Goal: Information Seeking & Learning: Find specific fact

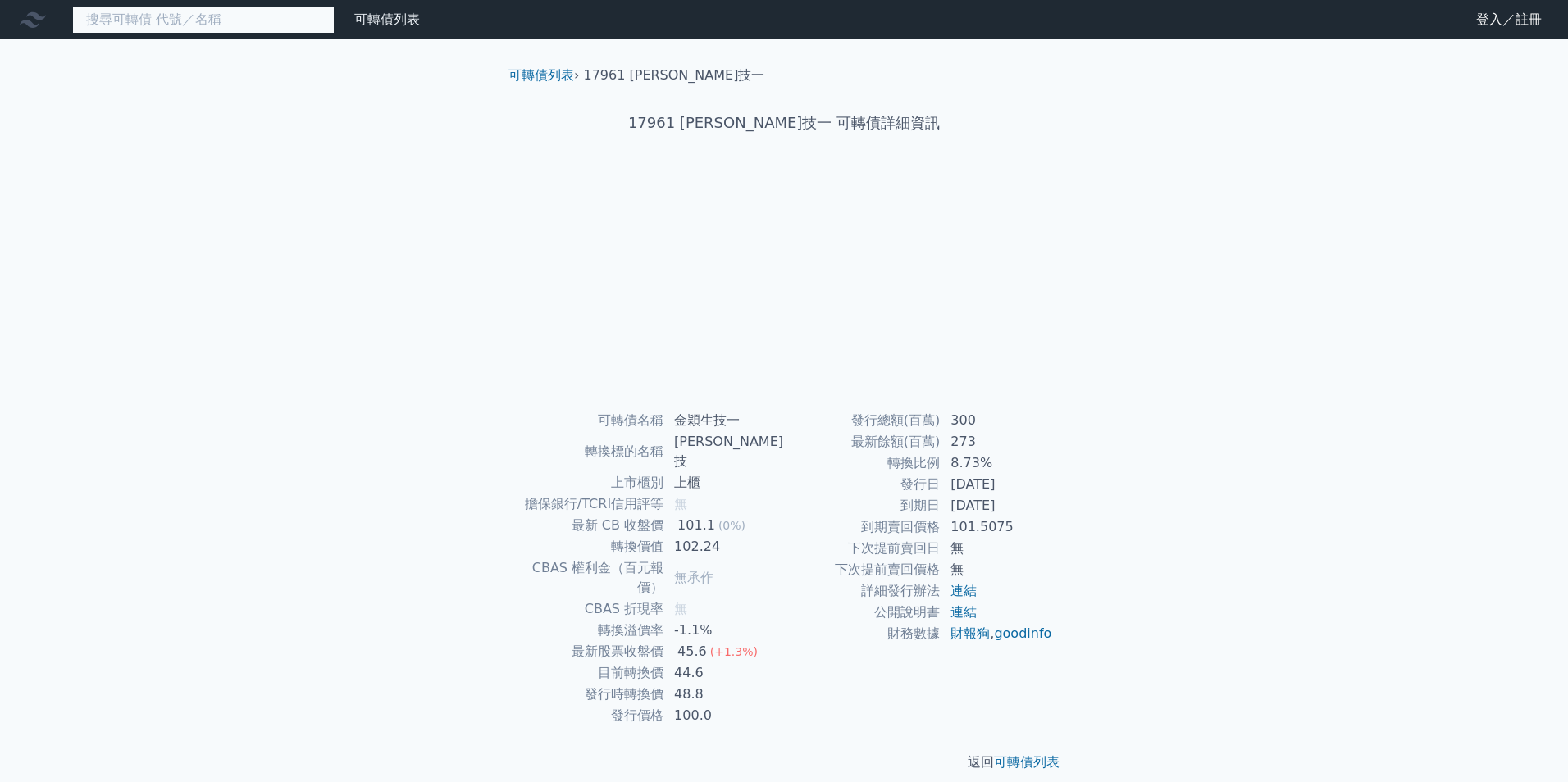
click at [234, 23] on input at bounding box center [203, 20] width 262 height 28
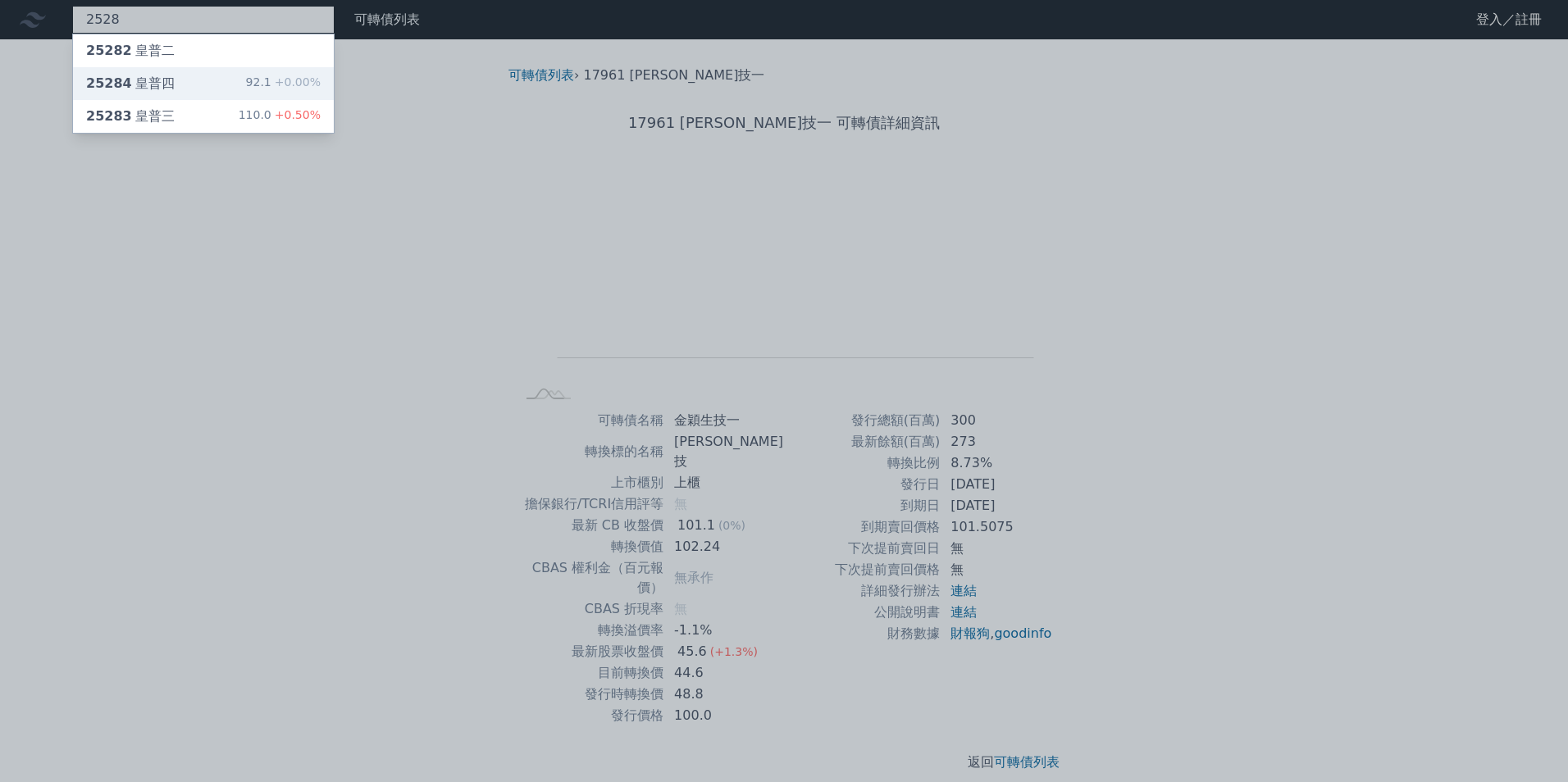
type input "2528"
click at [288, 75] on span "+0.00%" at bounding box center [295, 82] width 49 height 13
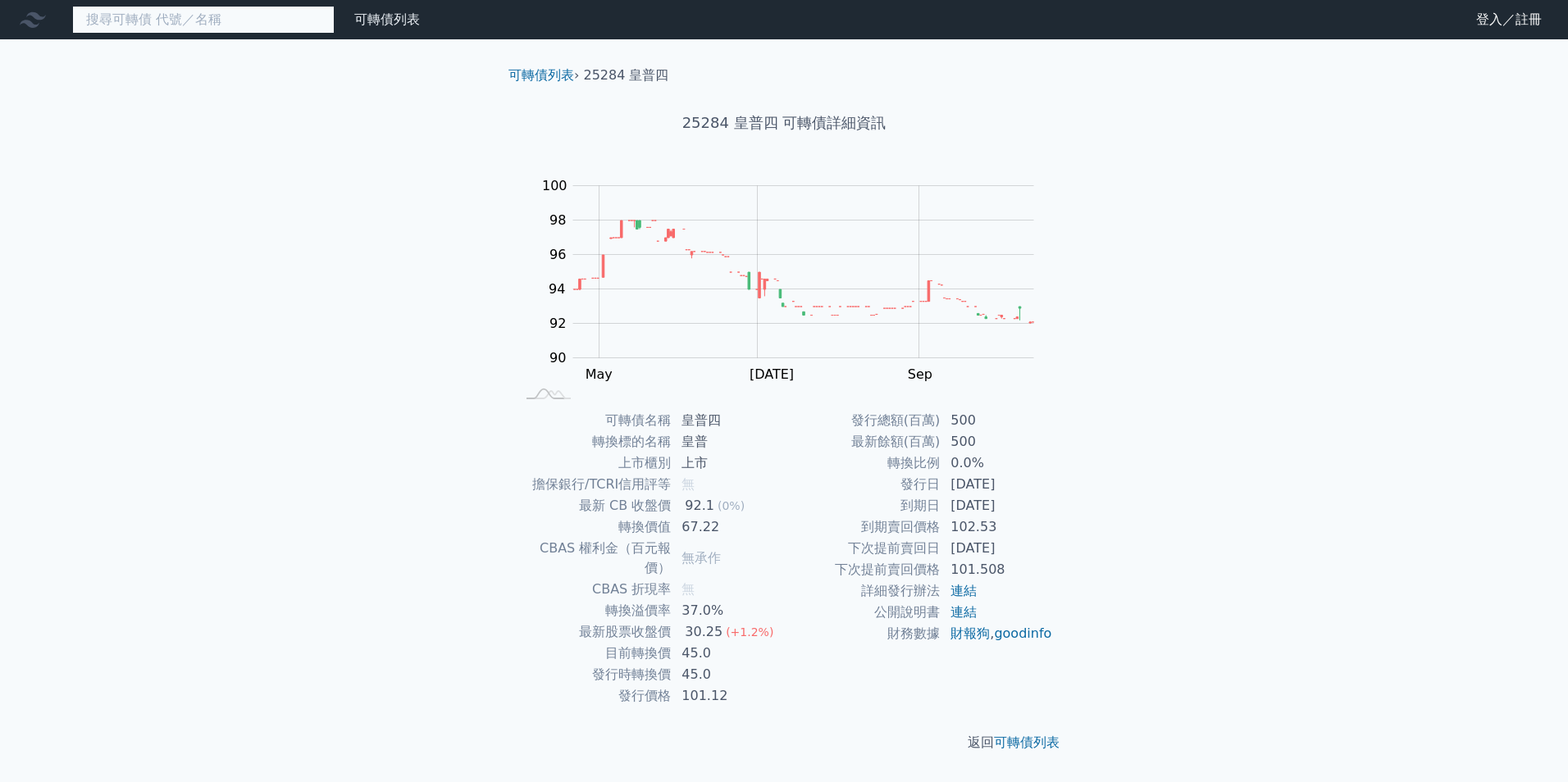
click at [242, 22] on input at bounding box center [203, 20] width 262 height 28
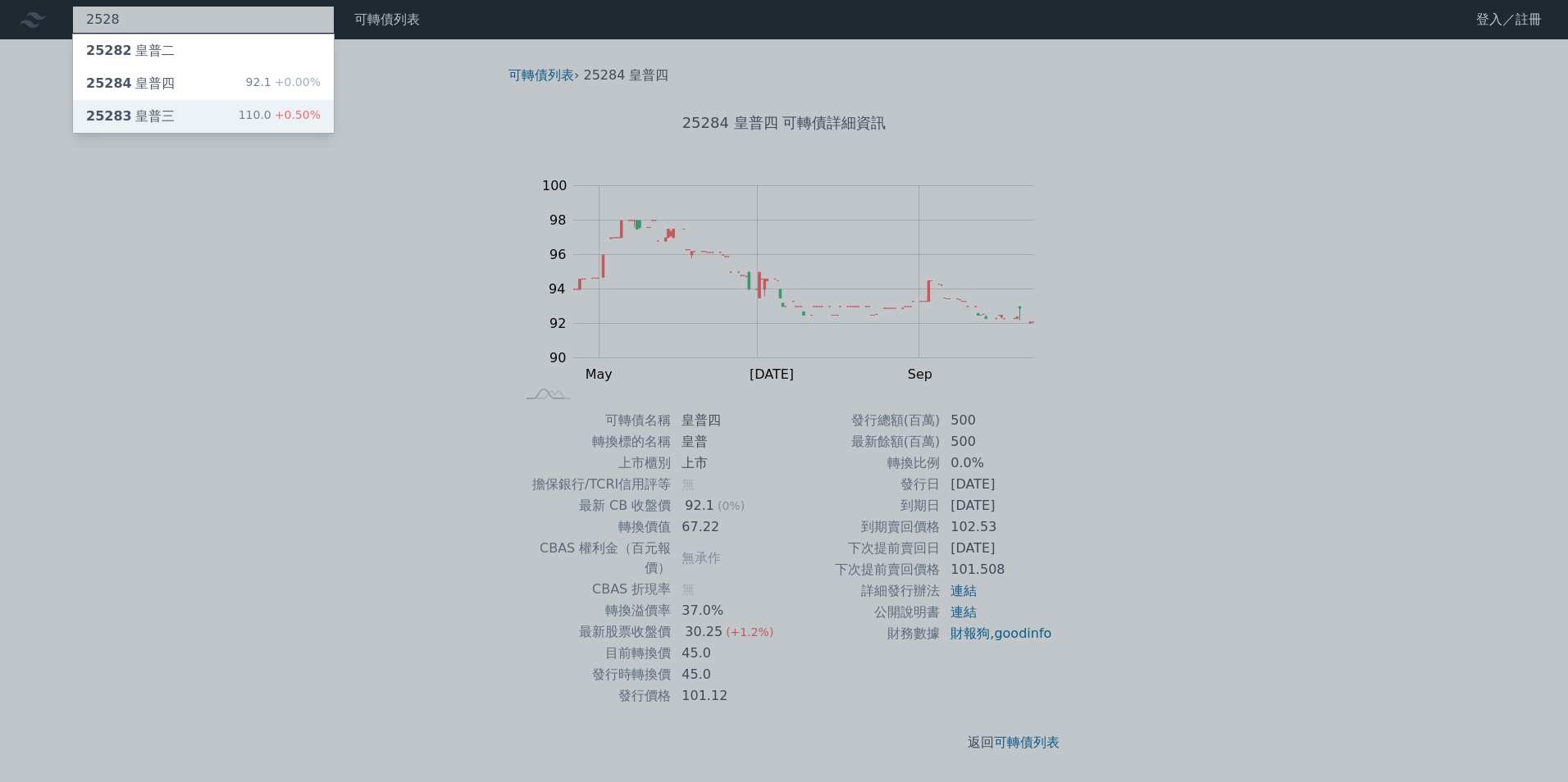
type input "2528"
click at [261, 117] on div "110.0 +0.50%" at bounding box center [280, 117] width 82 height 20
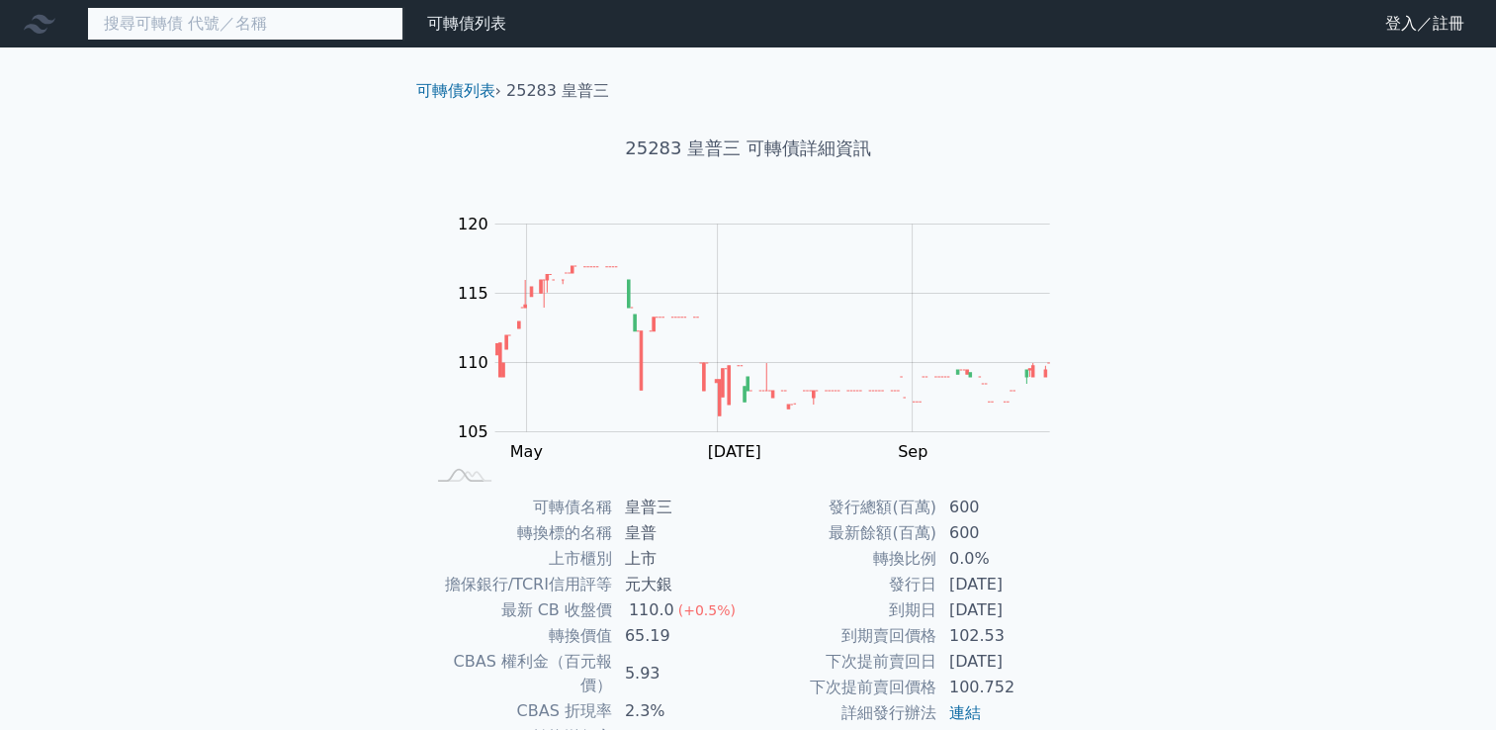
drag, startPoint x: 273, startPoint y: 25, endPoint x: 317, endPoint y: 16, distance: 45.4
click at [273, 25] on input at bounding box center [245, 24] width 316 height 34
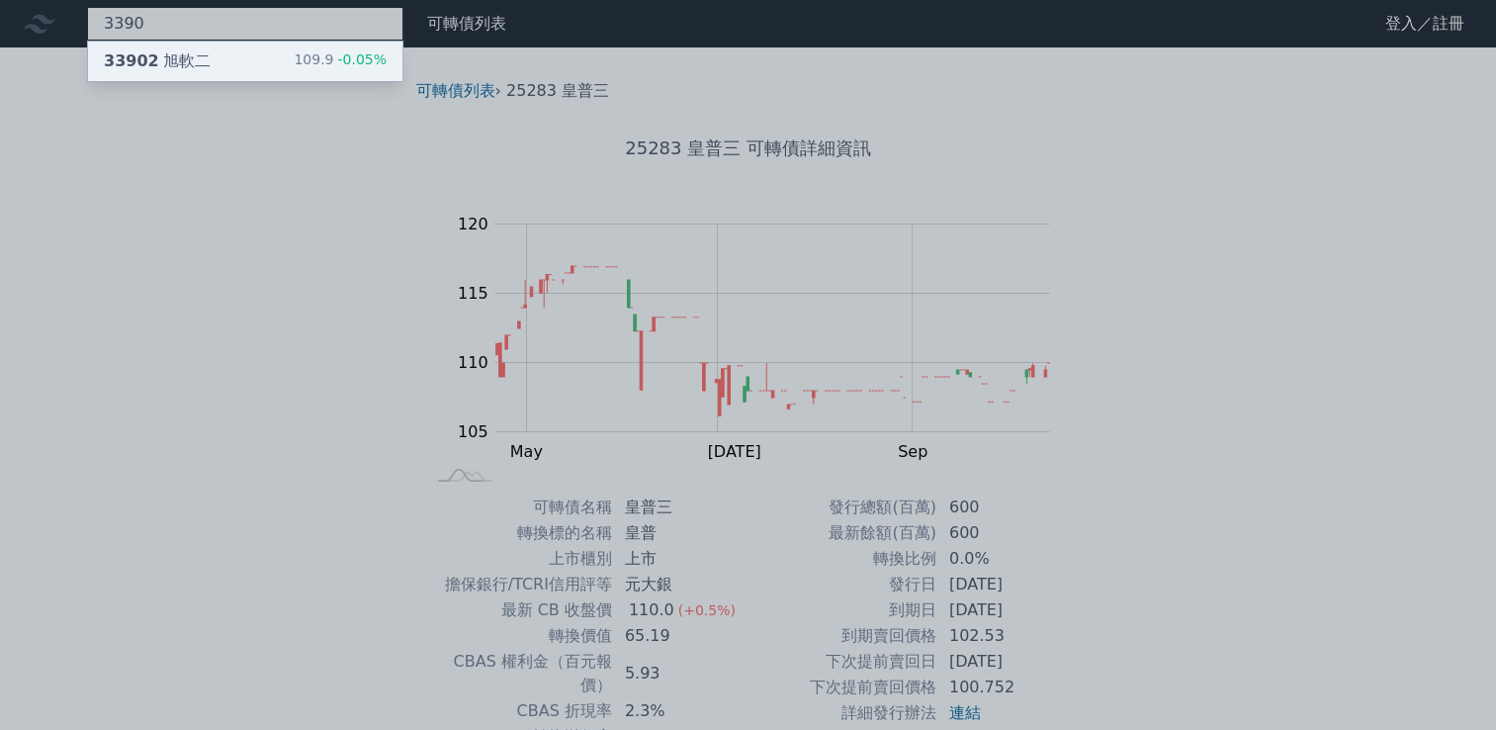
type input "3390"
click at [277, 56] on div "33902 旭軟二 109.9 -0.05%" at bounding box center [245, 62] width 314 height 40
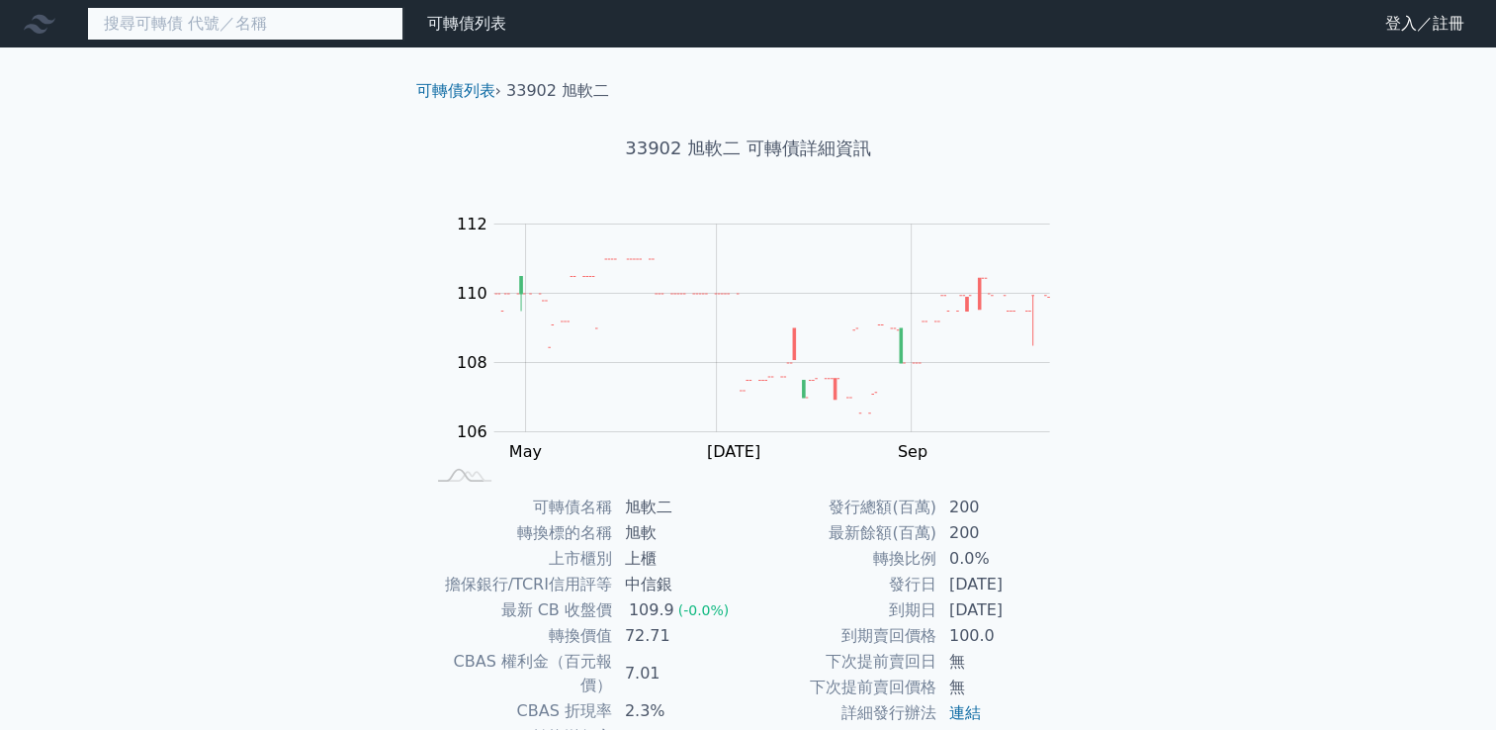
click at [328, 32] on input at bounding box center [245, 24] width 316 height 34
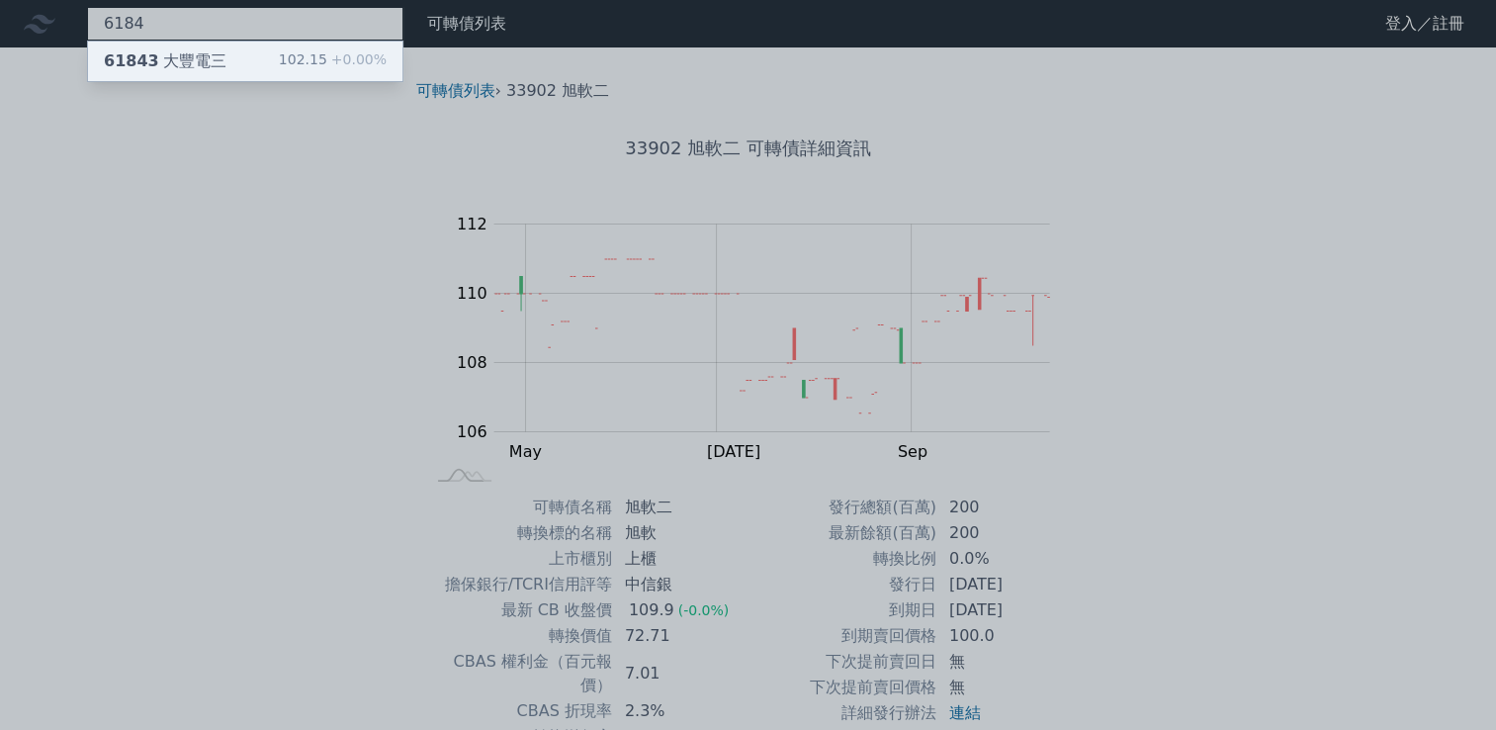
type input "6184"
click at [346, 51] on span "+0.00%" at bounding box center [356, 59] width 59 height 16
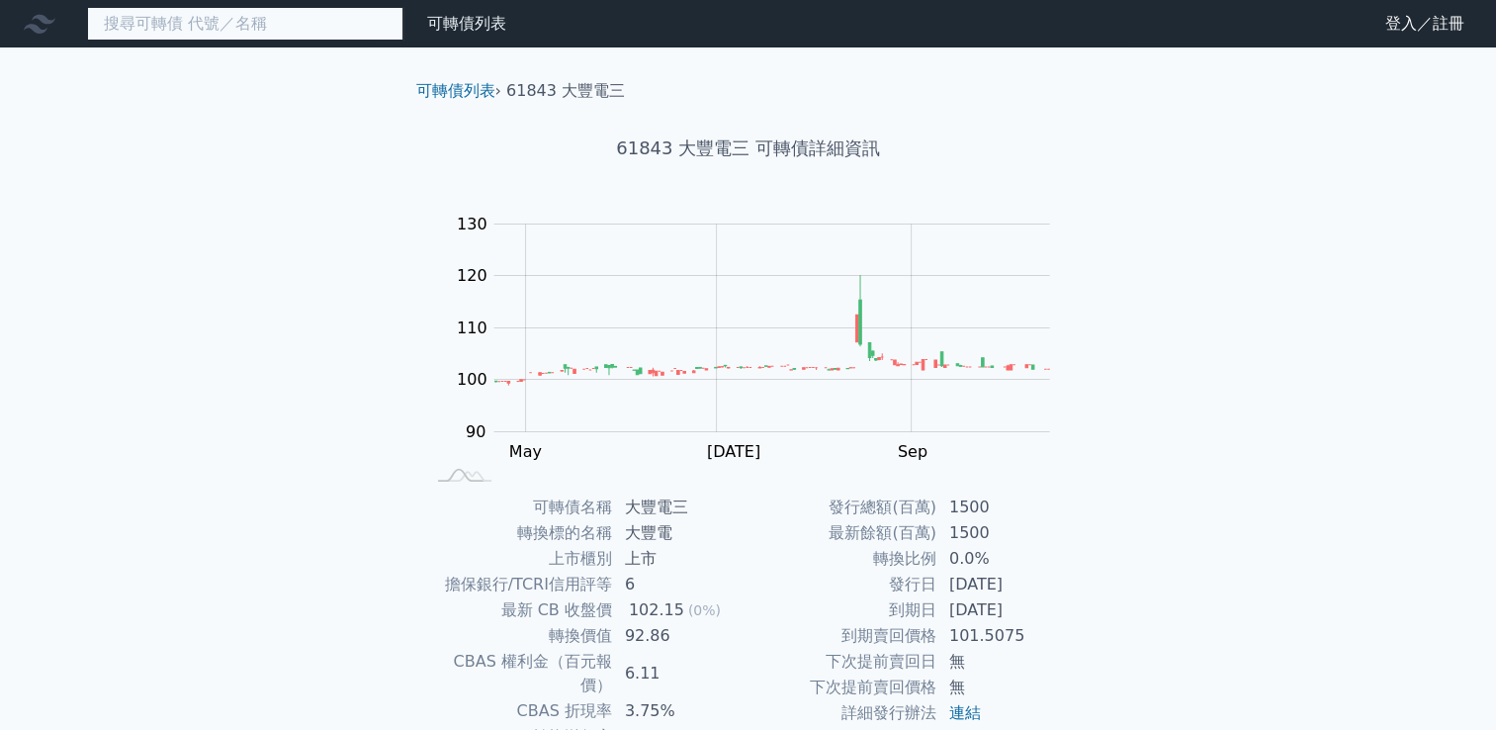
click at [311, 29] on input at bounding box center [245, 24] width 316 height 34
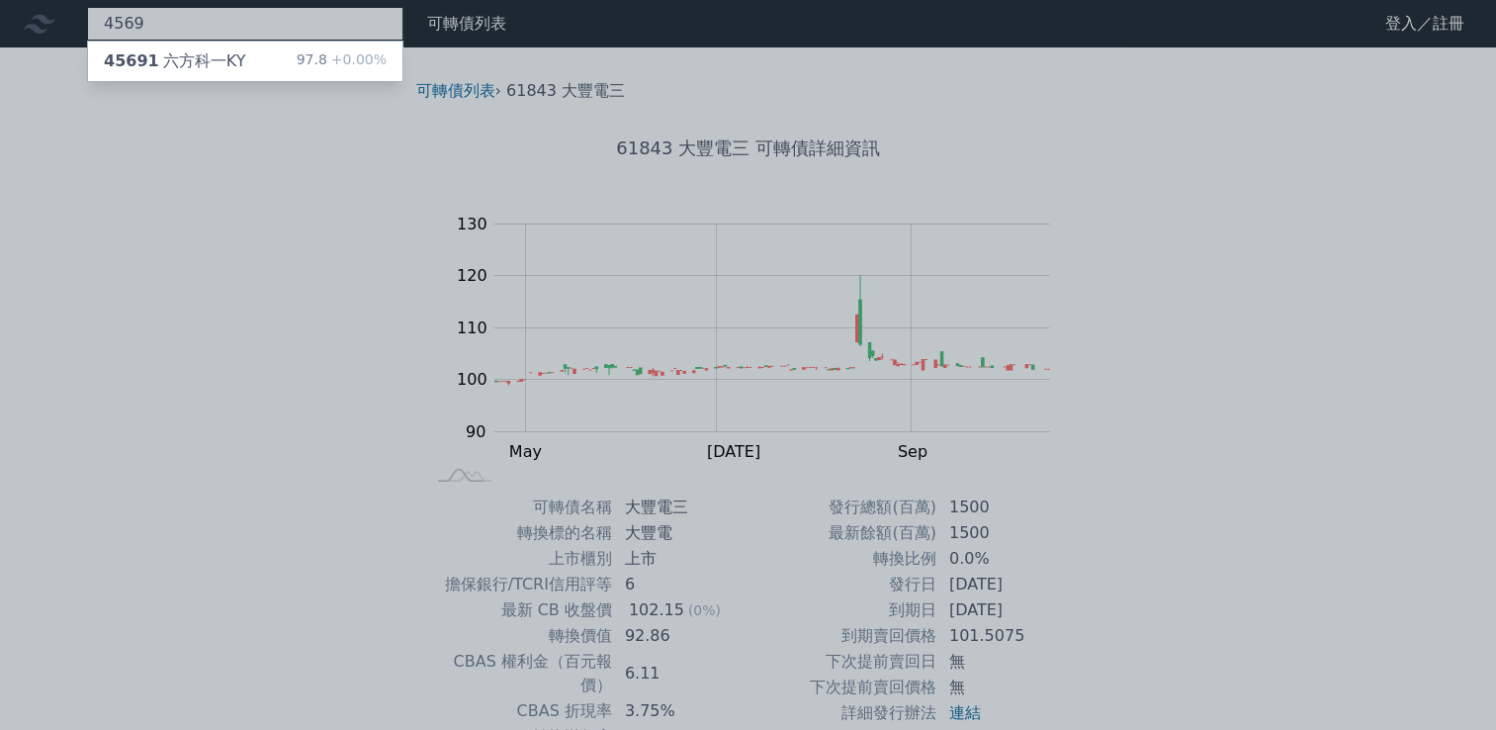
type input "4569"
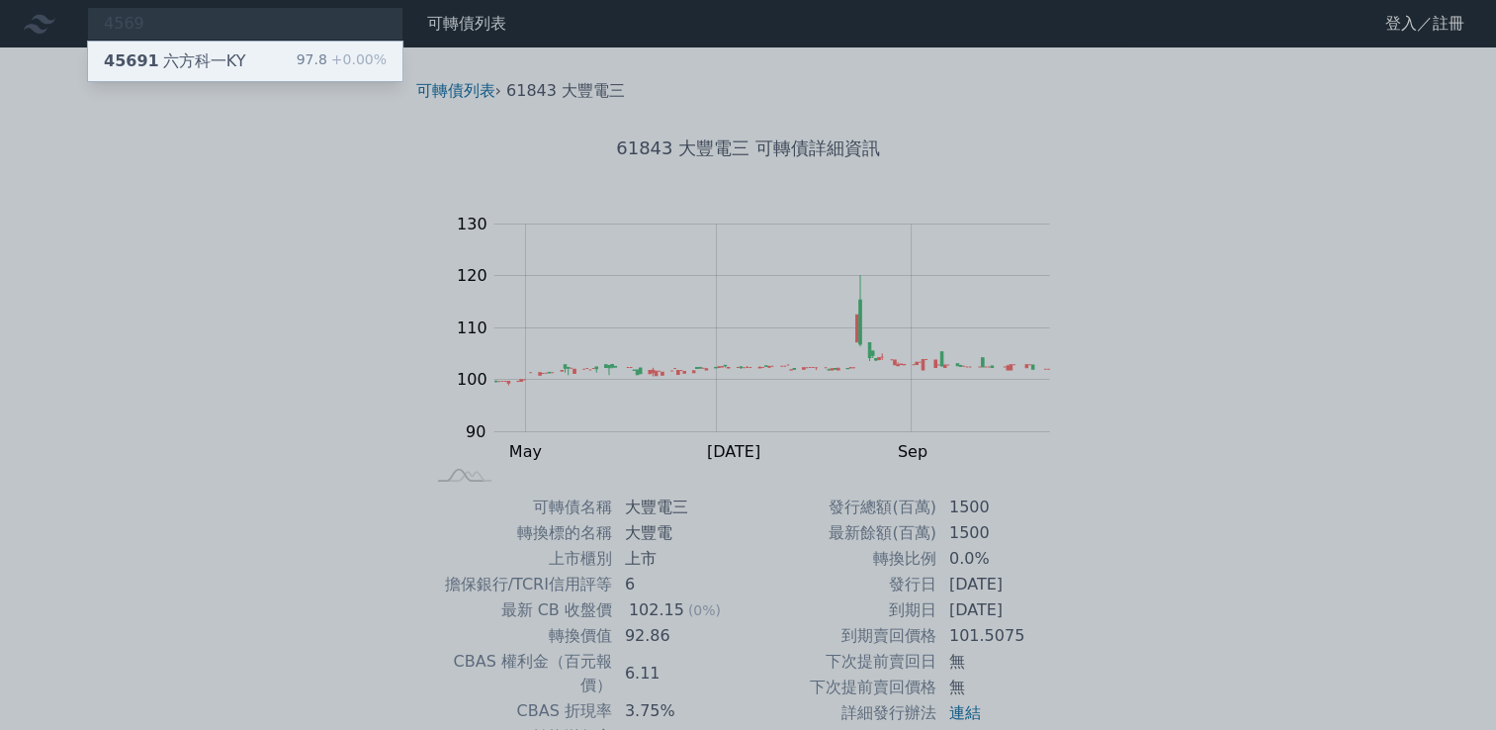
click at [329, 59] on div "97.8 +0.00%" at bounding box center [342, 61] width 90 height 24
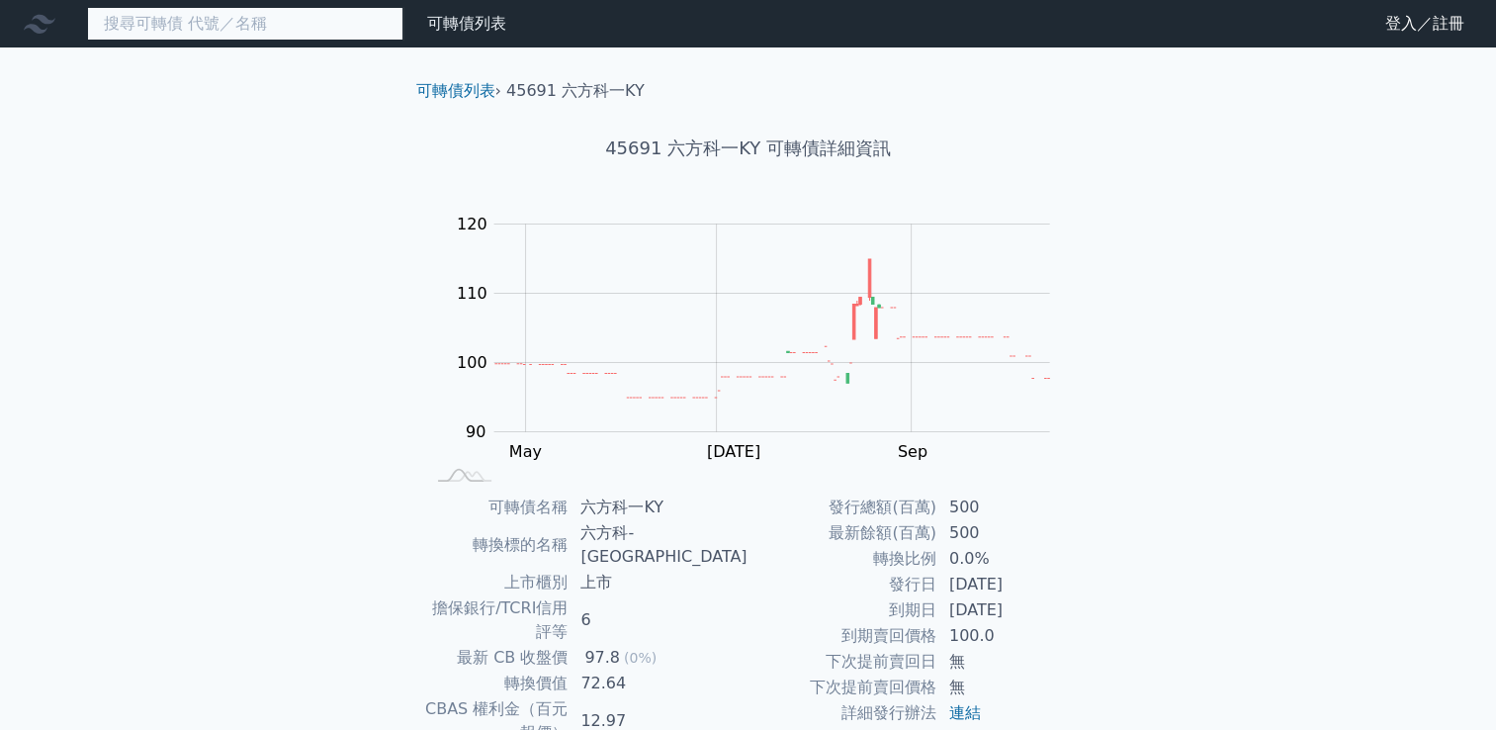
click at [340, 8] on input at bounding box center [245, 24] width 316 height 34
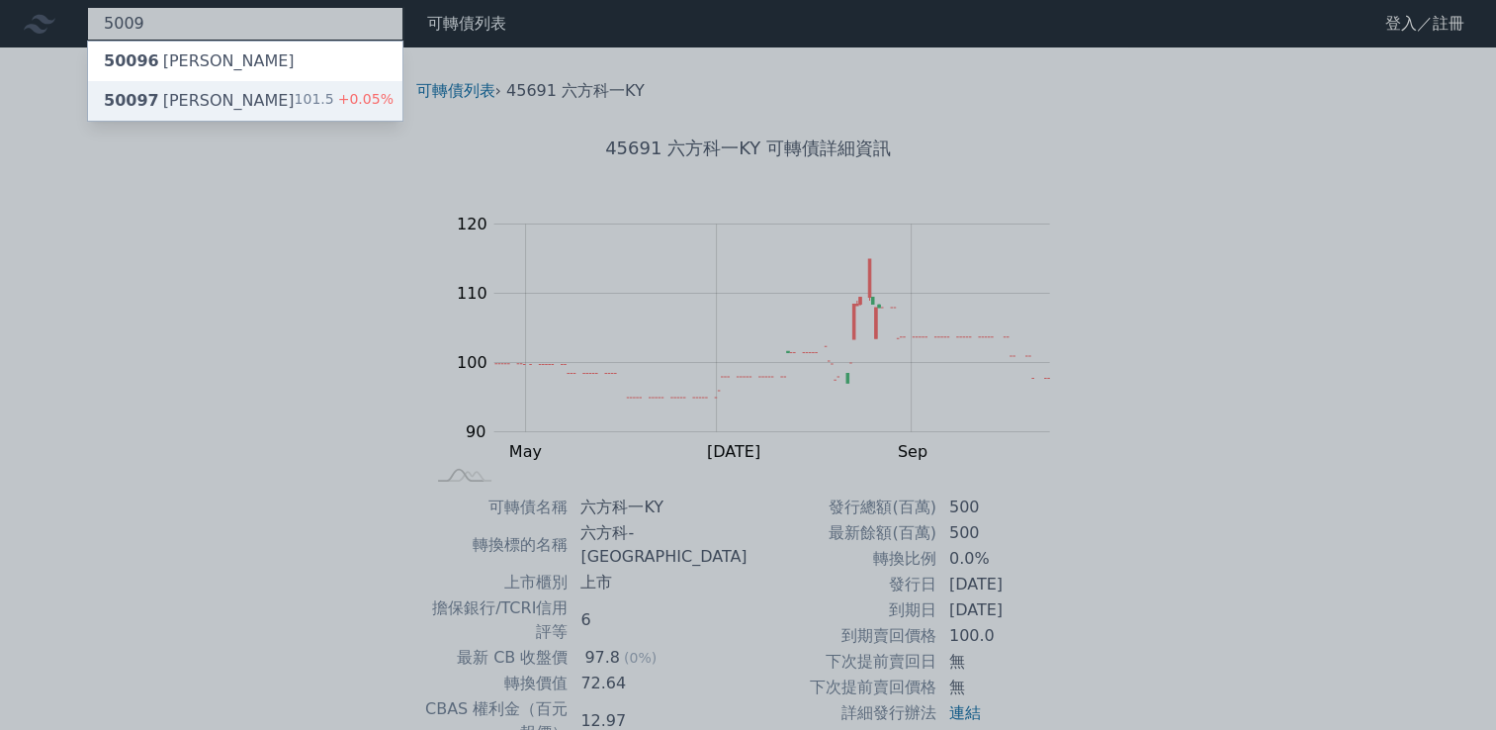
type input "5009"
click at [284, 87] on div "50097 [PERSON_NAME]七 101.5 +0.05%" at bounding box center [245, 101] width 314 height 40
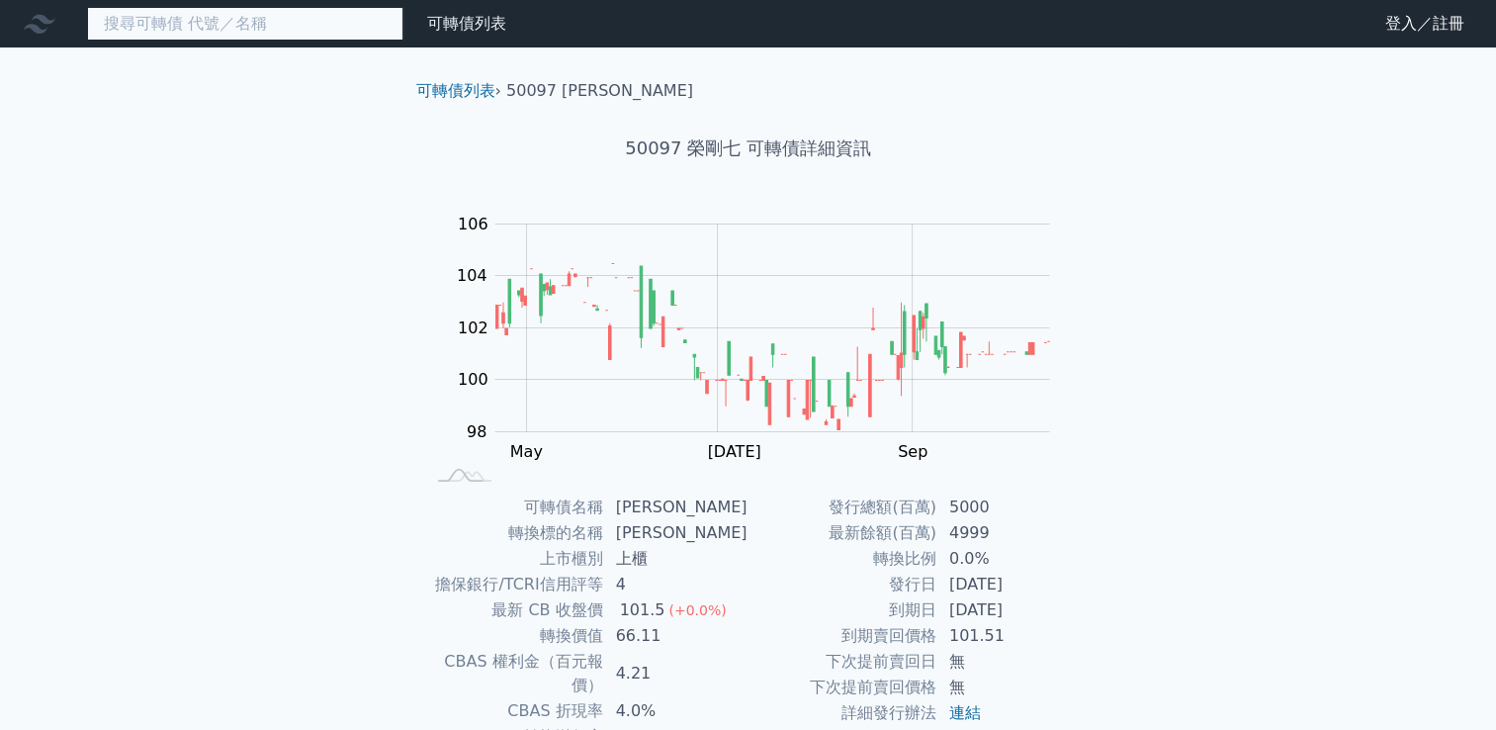
click at [348, 18] on input at bounding box center [245, 24] width 316 height 34
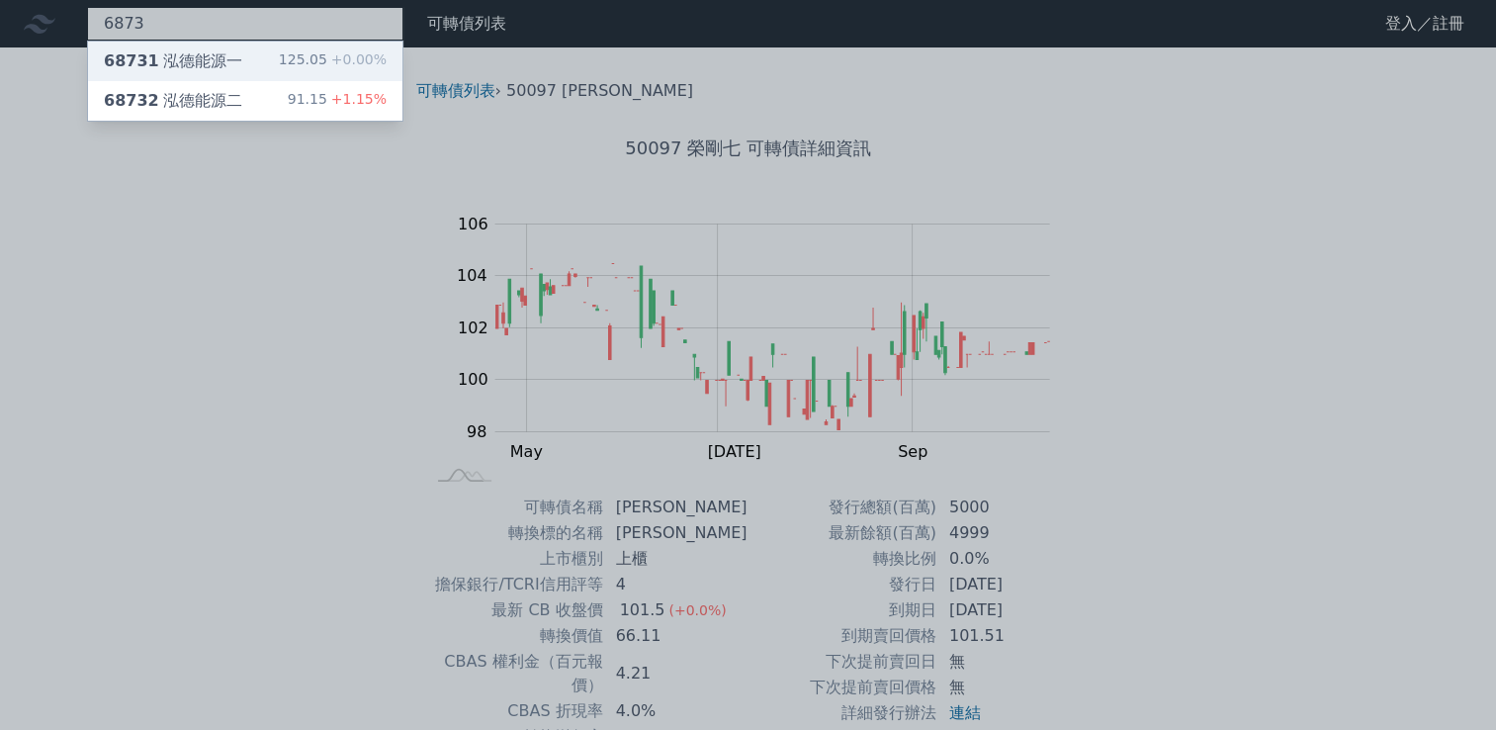
type input "6873"
click at [241, 61] on div "68731 泓德能源一 125.05 +0.00%" at bounding box center [245, 62] width 314 height 40
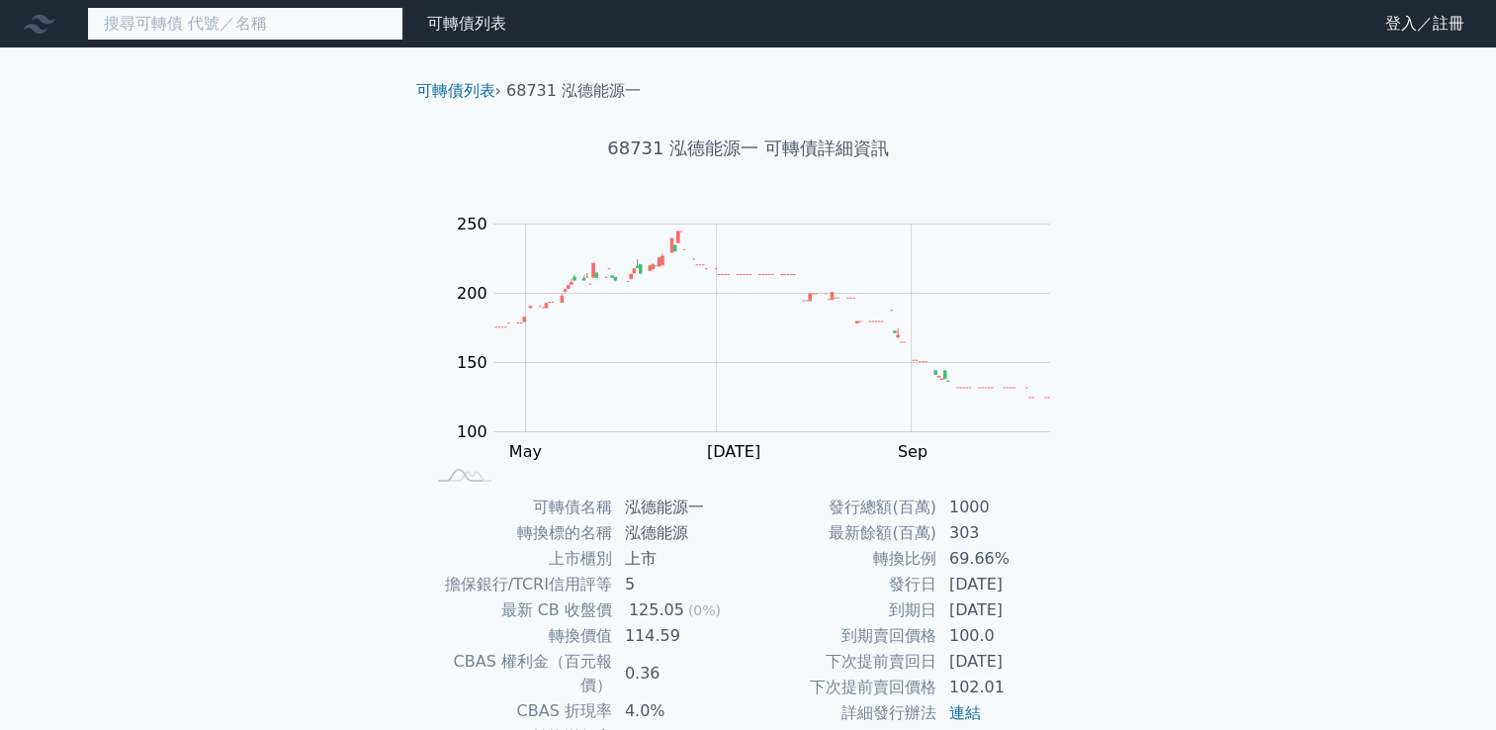
click at [271, 25] on input at bounding box center [245, 24] width 316 height 34
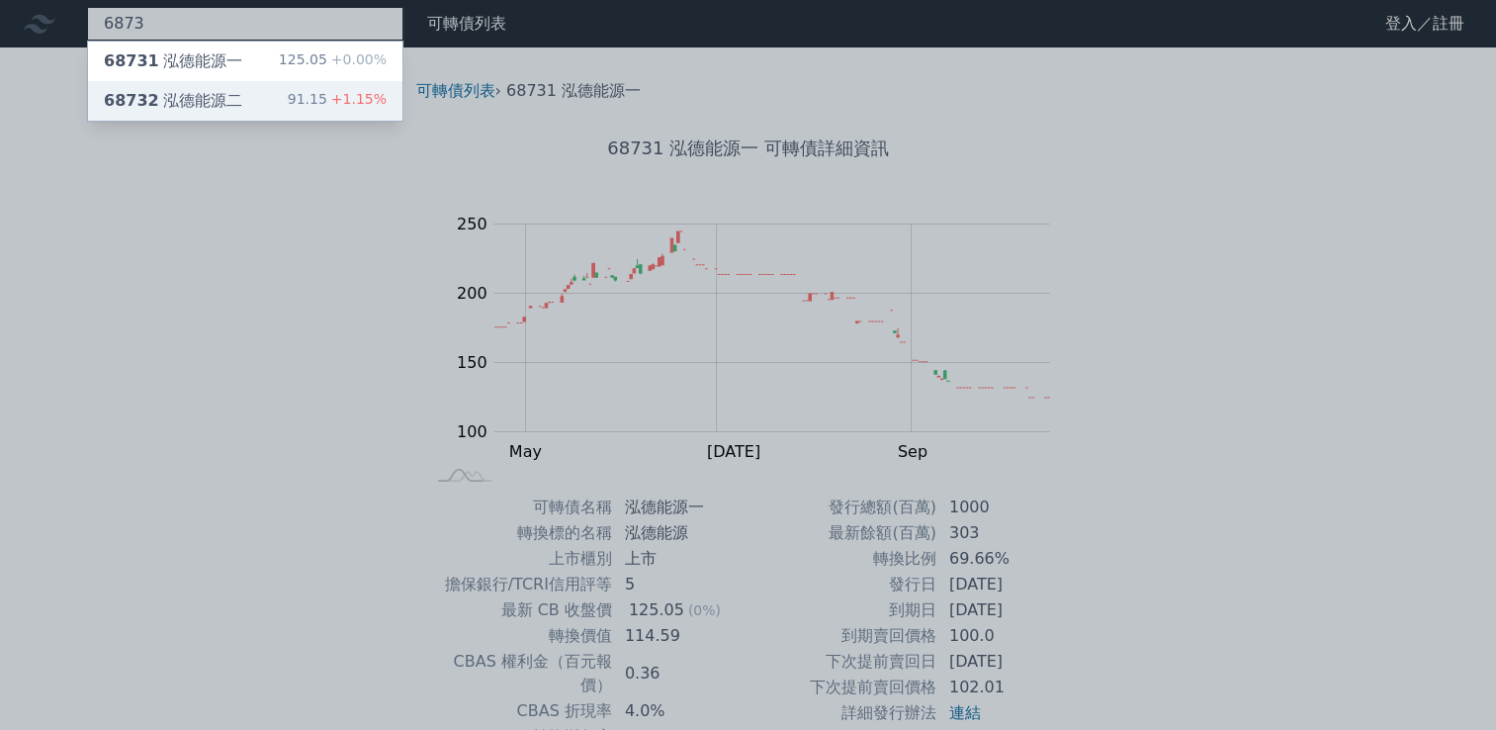
type input "6873"
click at [327, 103] on div "91.15 +1.15%" at bounding box center [337, 101] width 99 height 24
